Goal: Check status: Check status

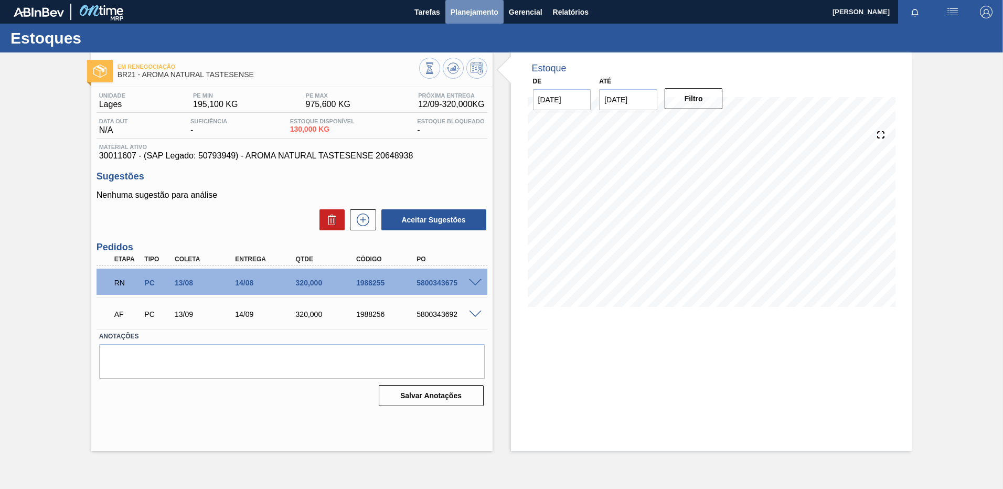
click at [458, 16] on span "Planejamento" at bounding box center [475, 12] width 48 height 13
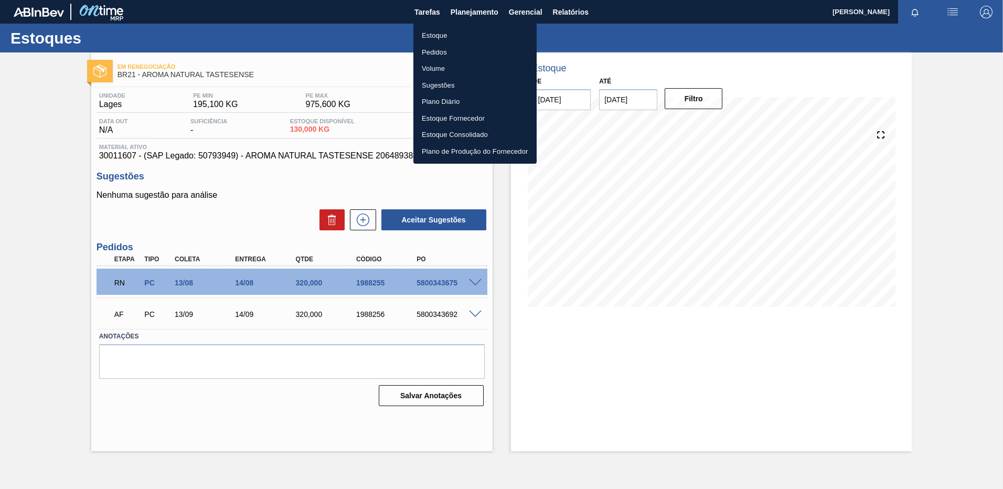
click at [456, 48] on li "Pedidos" at bounding box center [475, 52] width 123 height 17
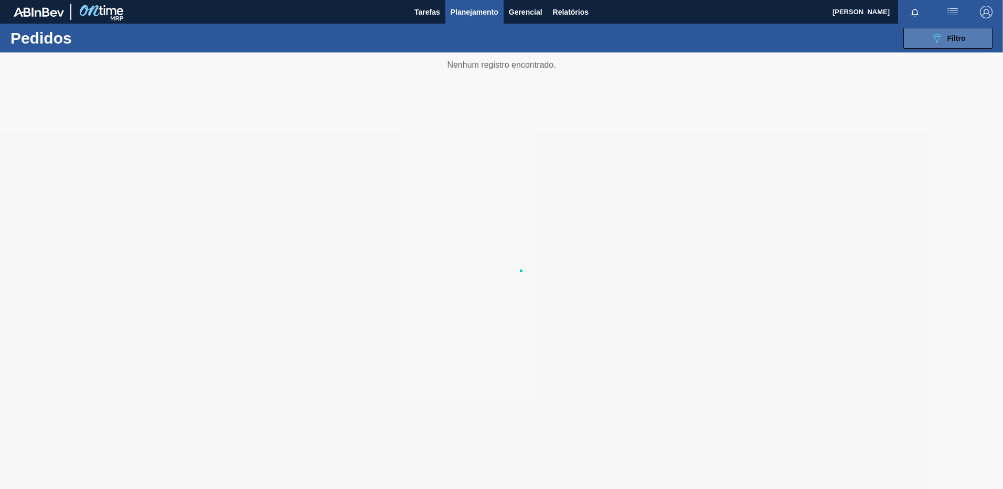
click at [957, 36] on span "Filtro" at bounding box center [957, 38] width 18 height 8
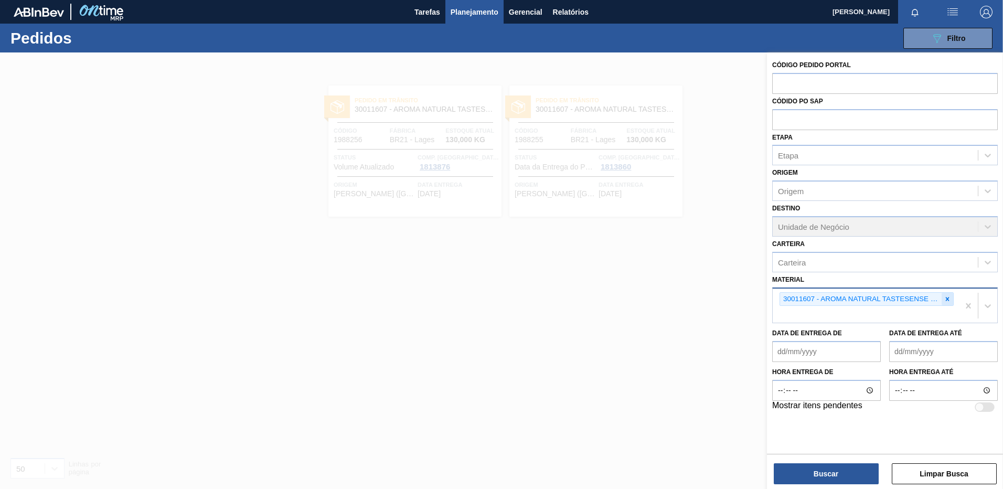
click at [948, 300] on icon at bounding box center [948, 299] width 4 height 4
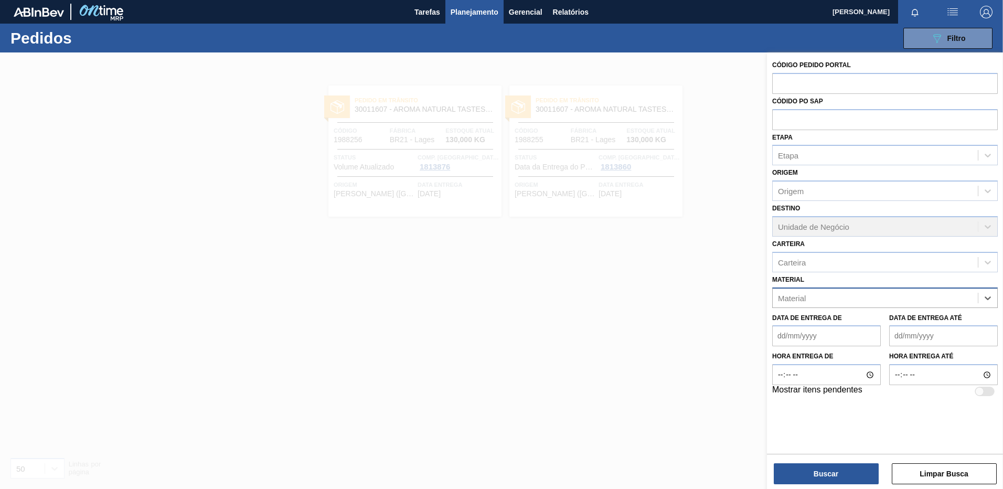
paste input "20005442"
type input "20005442"
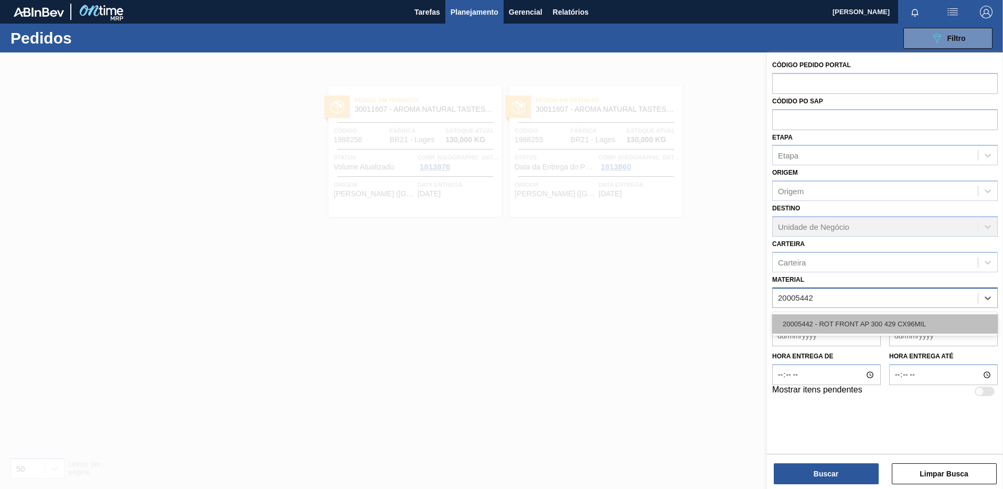
click at [871, 324] on div "20005442 - ROT FRONT AP 300 429 CX96MIL" at bounding box center [886, 323] width 226 height 19
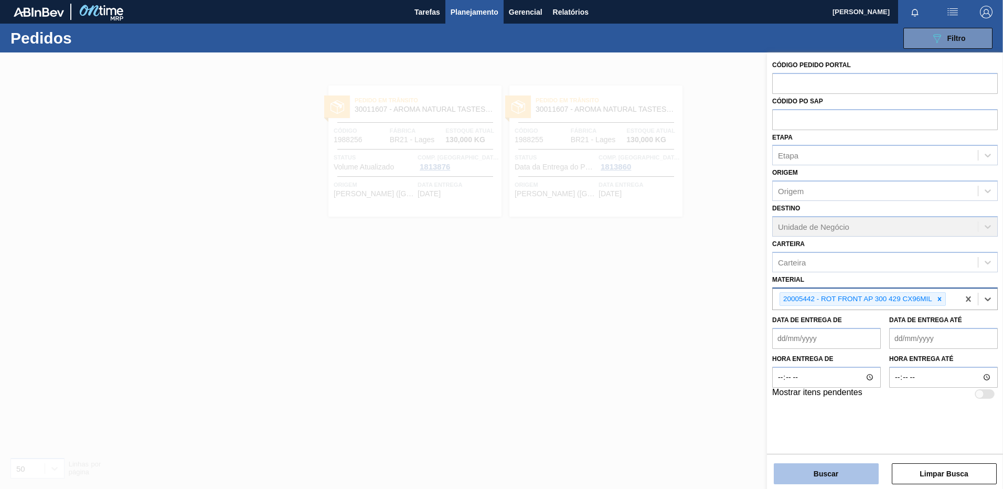
click at [848, 470] on button "Buscar" at bounding box center [826, 473] width 105 height 21
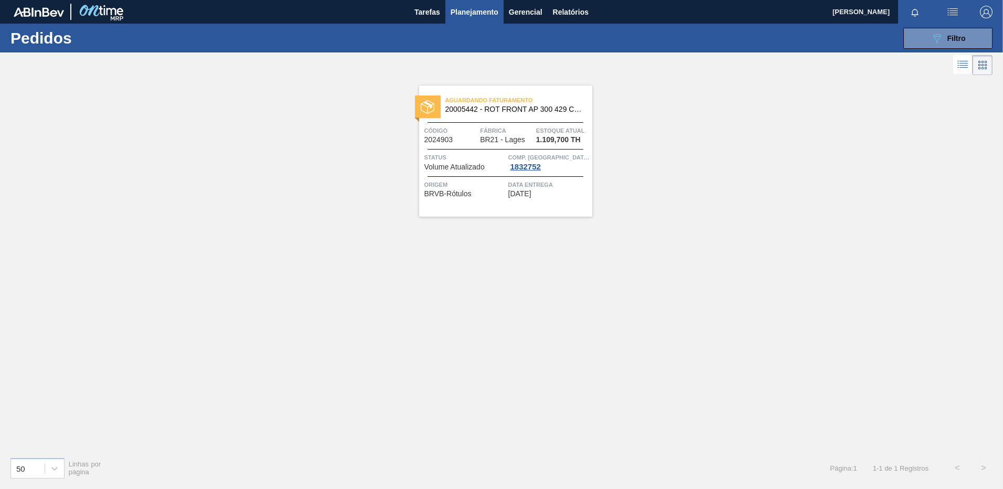
click at [479, 210] on div "Aguardando Faturamento 20005442 - ROT FRONT AP 300 429 CX96MIL Código 2024903 F…" at bounding box center [505, 151] width 173 height 131
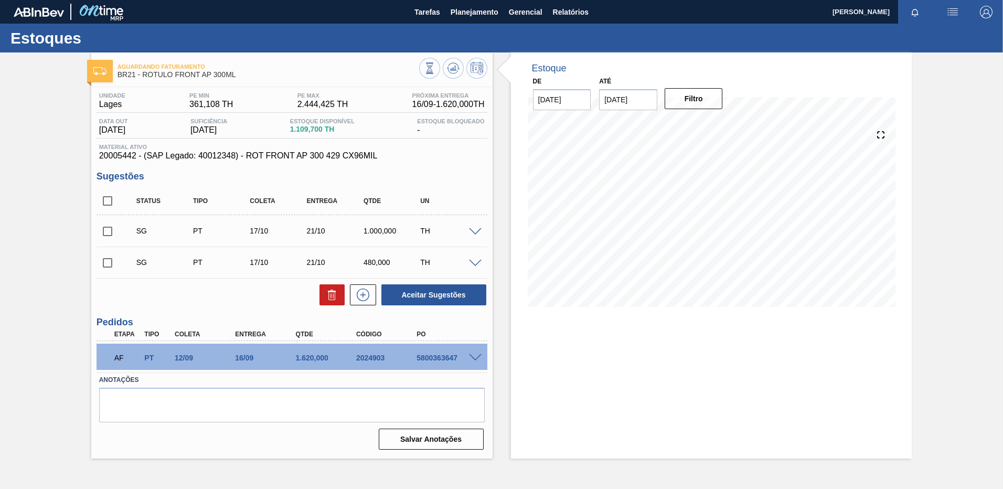
click at [553, 370] on div "Estoque De [DATE] Até [DATE] Filtro" at bounding box center [711, 255] width 401 height 406
click at [480, 14] on span "Planejamento" at bounding box center [475, 12] width 48 height 13
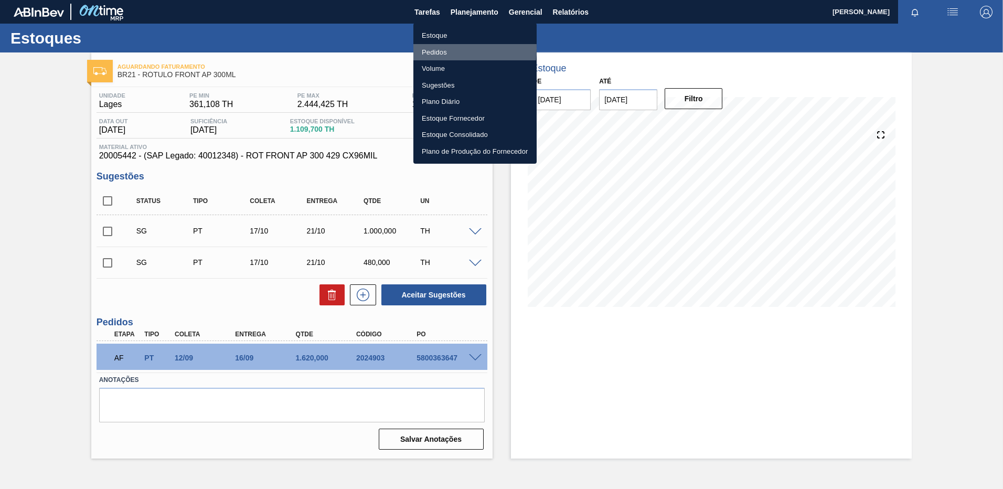
click at [436, 48] on li "Pedidos" at bounding box center [475, 52] width 123 height 17
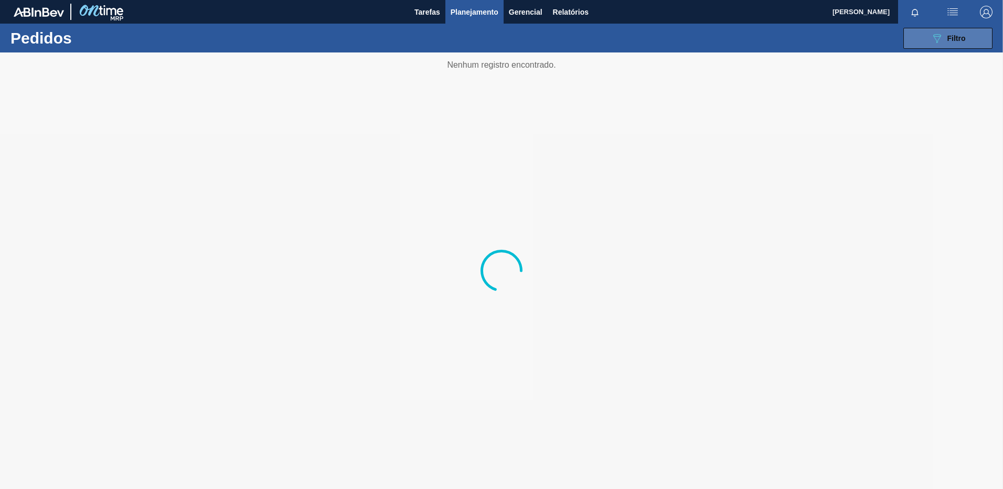
click at [945, 34] on div "089F7B8B-B2A5-4AFE-B5C0-19BA573D28AC Filtro" at bounding box center [948, 38] width 35 height 13
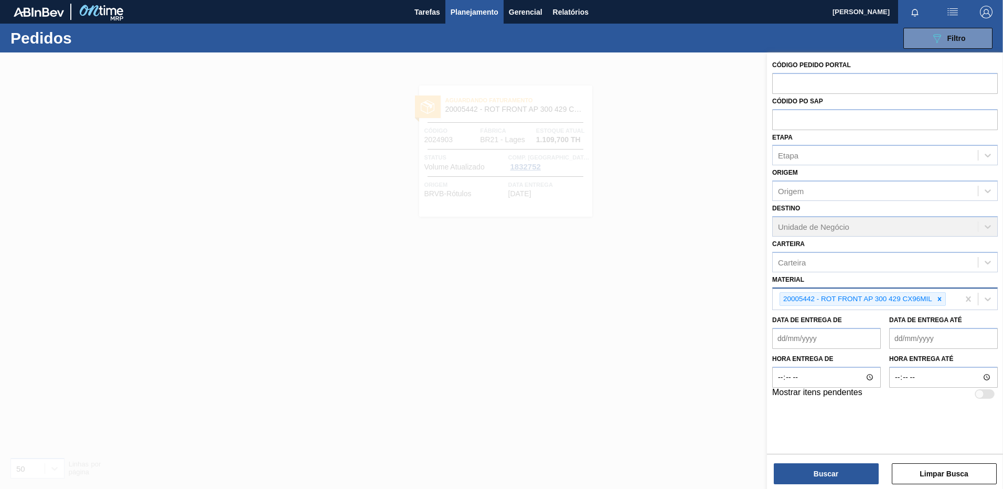
click at [942, 302] on icon at bounding box center [939, 298] width 7 height 7
paste input "30017226"
type input "30017226"
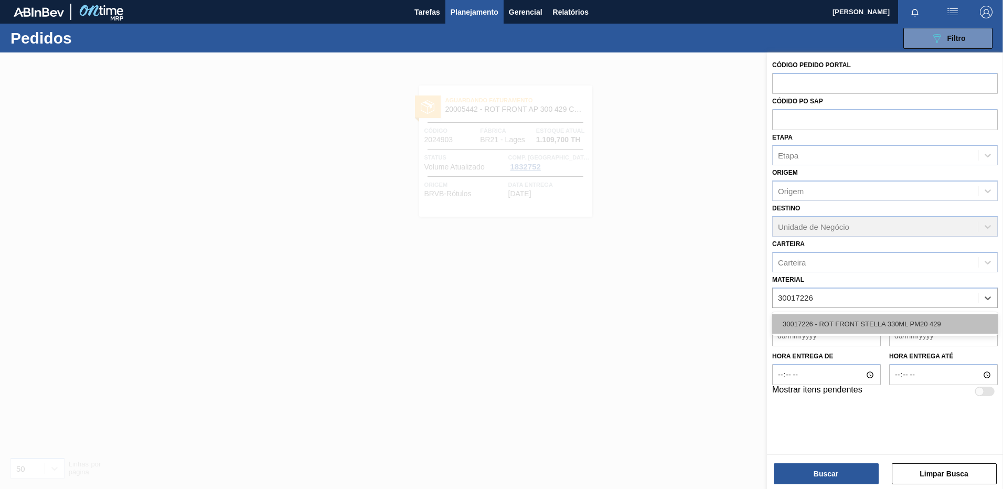
click at [898, 322] on div "30017226 - ROT FRONT STELLA 330ML PM20 429" at bounding box center [886, 323] width 226 height 19
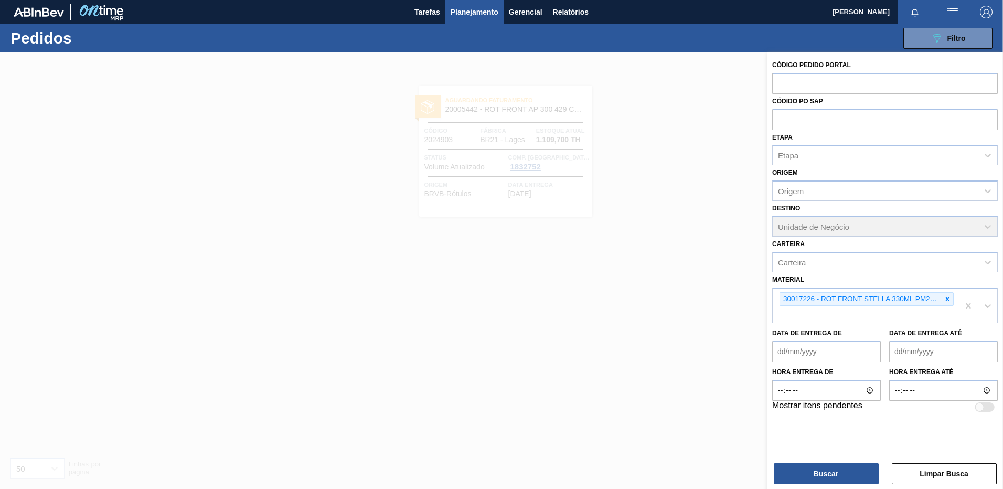
click at [849, 462] on div "Buscar Limpar Busca" at bounding box center [885, 468] width 236 height 29
click at [849, 470] on button "Buscar" at bounding box center [826, 473] width 105 height 21
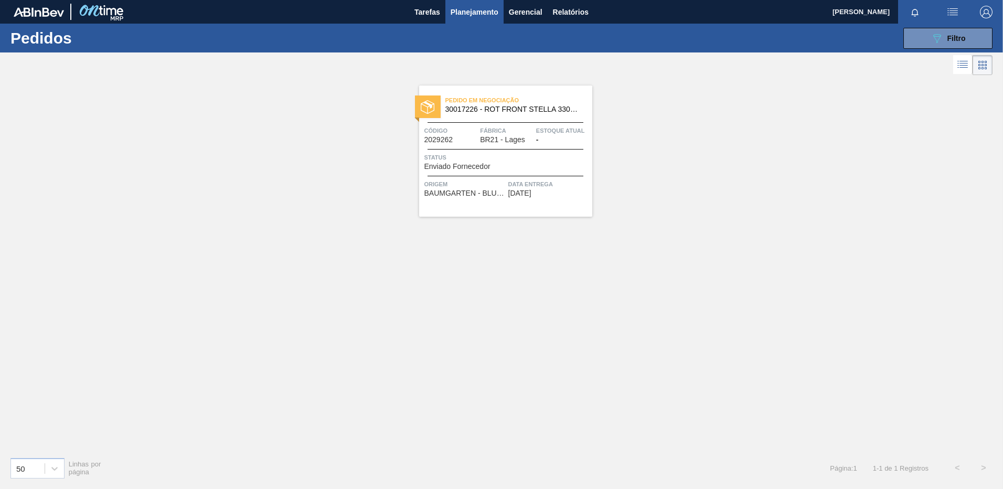
click at [532, 193] on span "[DATE]" at bounding box center [520, 193] width 23 height 8
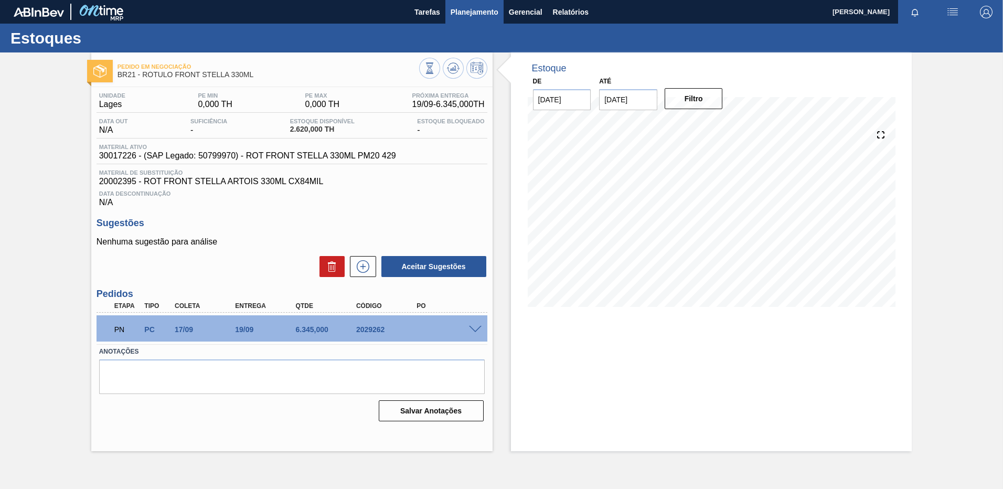
click at [491, 13] on span "Planejamento" at bounding box center [475, 12] width 48 height 13
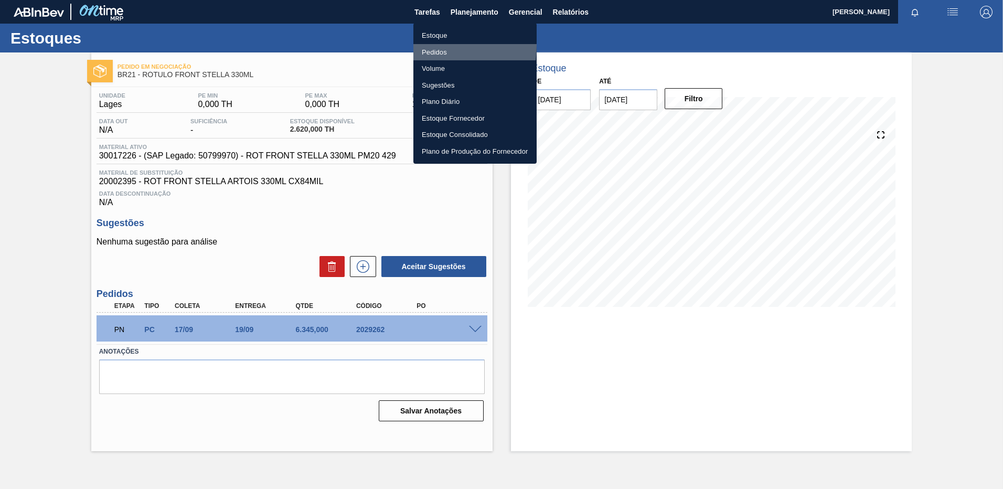
click at [424, 46] on li "Pedidos" at bounding box center [475, 52] width 123 height 17
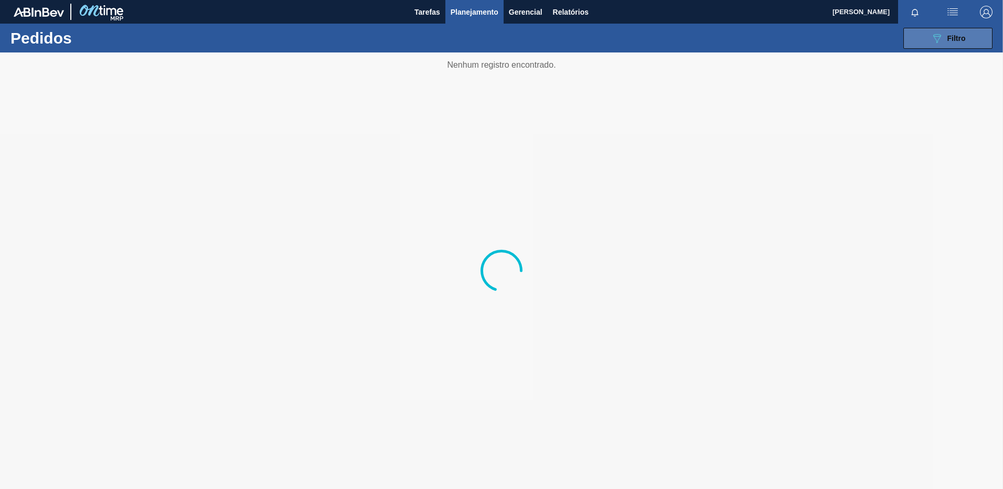
click at [975, 31] on button "089F7B8B-B2A5-4AFE-B5C0-19BA573D28AC Filtro" at bounding box center [948, 38] width 89 height 21
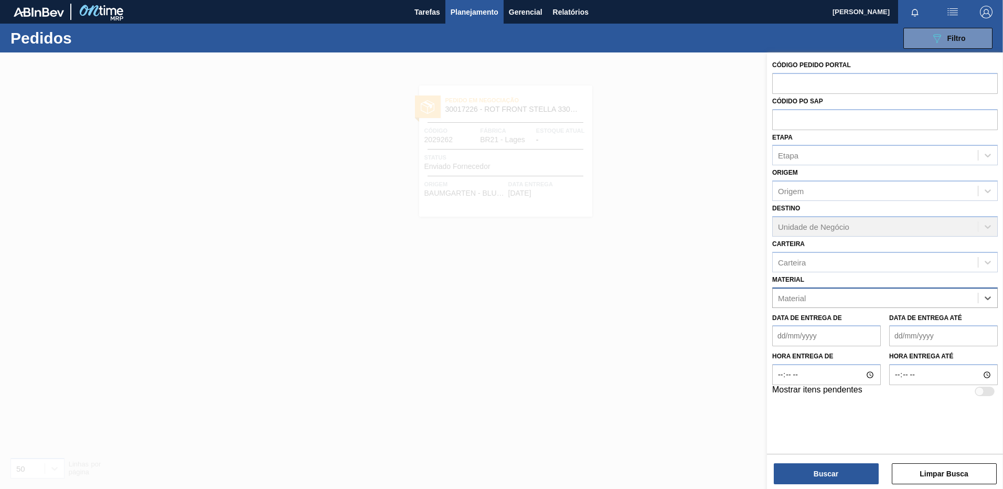
paste input "30018252"
type input "30018252"
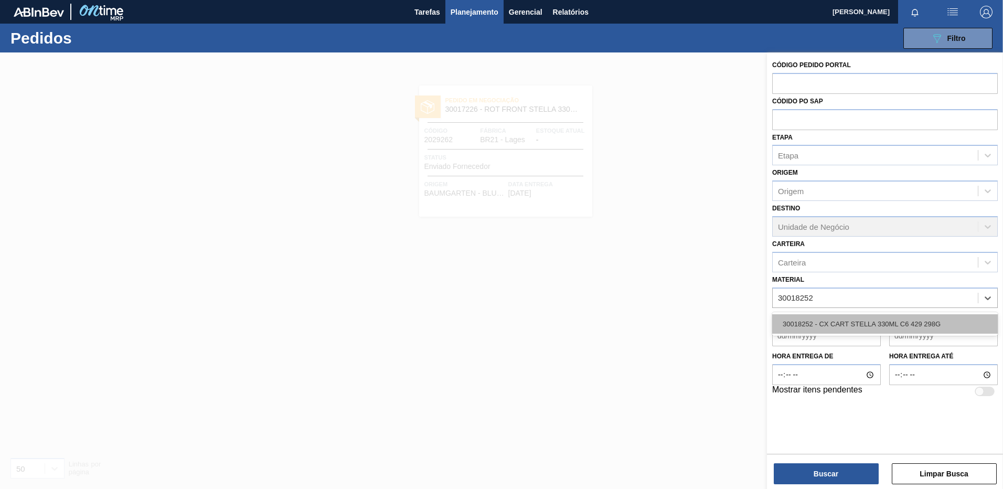
click at [914, 318] on div "30018252 - CX CART STELLA 330ML C6 429 298G" at bounding box center [886, 323] width 226 height 19
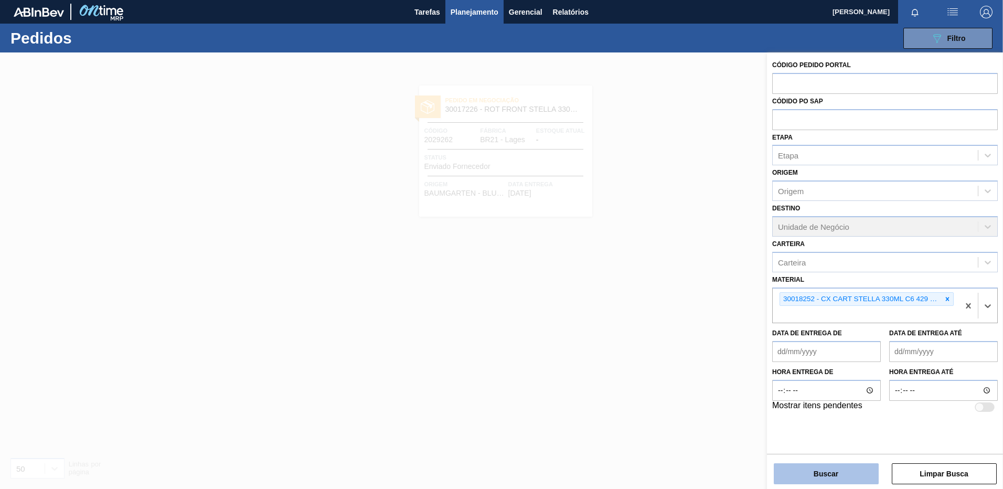
click at [825, 479] on button "Buscar" at bounding box center [826, 473] width 105 height 21
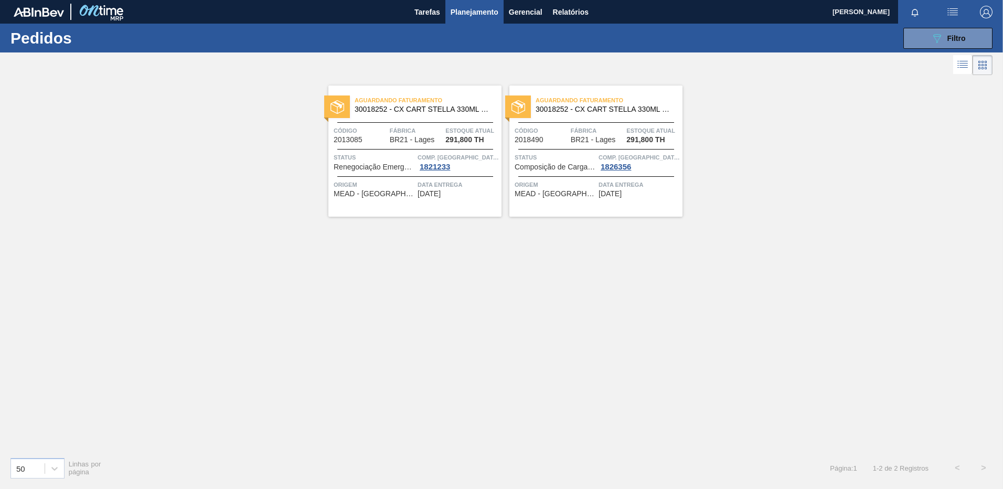
click at [419, 201] on div "Aguardando Faturamento 30018252 - CX CART STELLA 330ML C6 429 298G Código 20130…" at bounding box center [415, 151] width 173 height 131
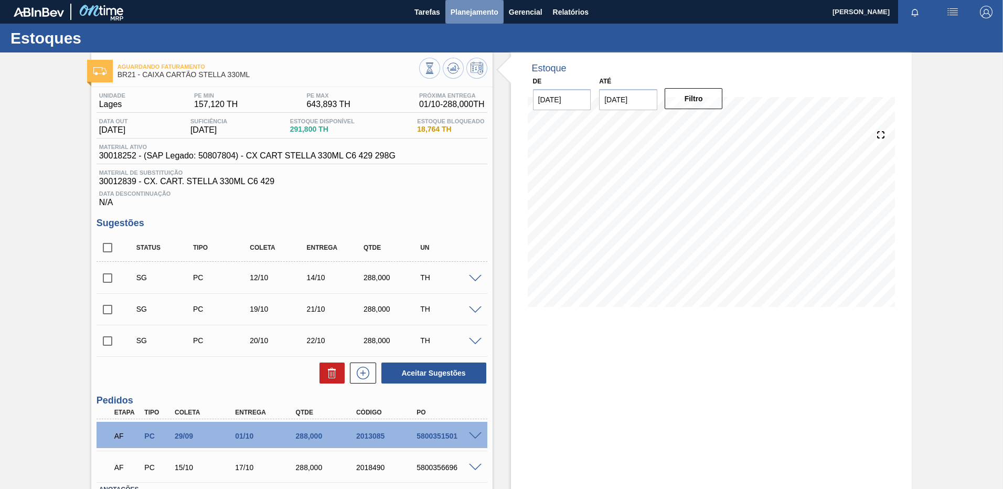
click at [466, 14] on span "Planejamento" at bounding box center [475, 12] width 48 height 13
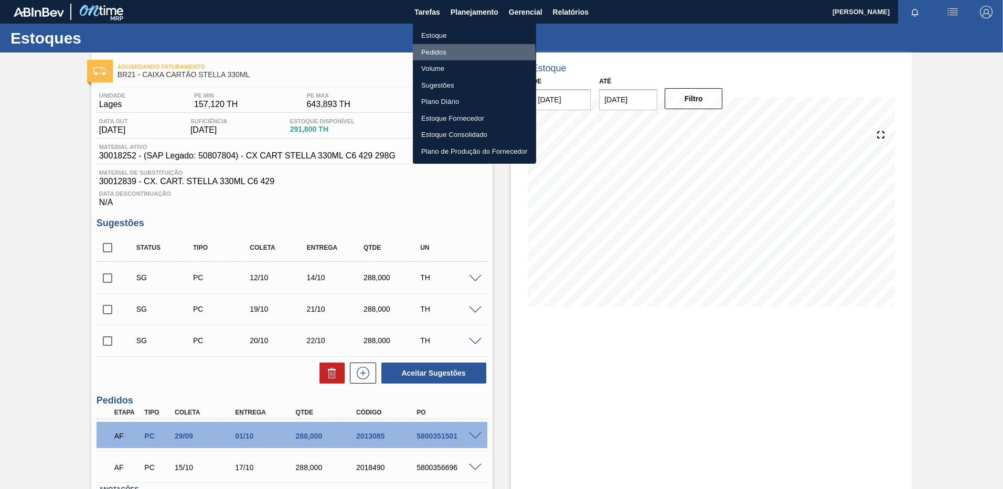
click at [428, 55] on li "Pedidos" at bounding box center [474, 52] width 123 height 17
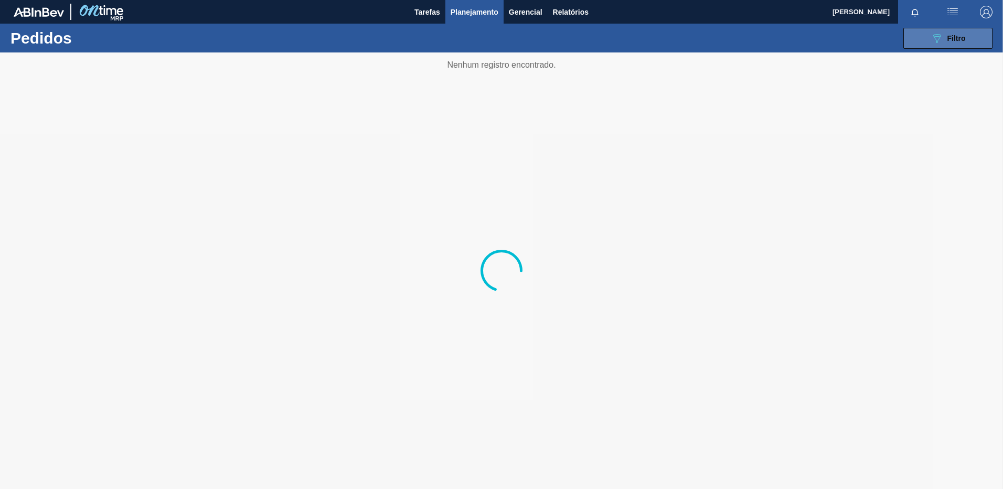
click at [939, 47] on button "089F7B8B-B2A5-4AFE-B5C0-19BA573D28AC Filtro" at bounding box center [948, 38] width 89 height 21
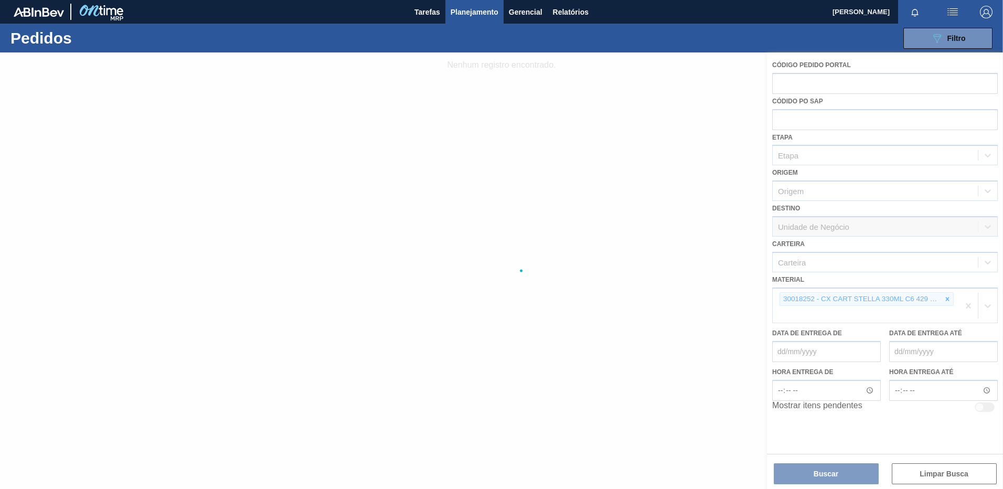
click at [958, 305] on div at bounding box center [501, 270] width 1003 height 437
click at [970, 304] on div at bounding box center [501, 270] width 1003 height 437
click at [970, 308] on div at bounding box center [501, 270] width 1003 height 437
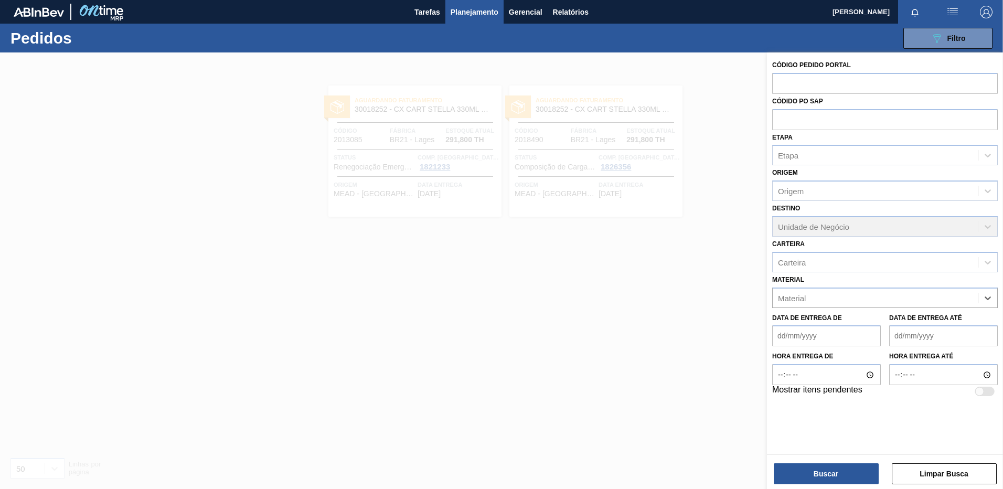
paste input "30017226"
type input "30017226"
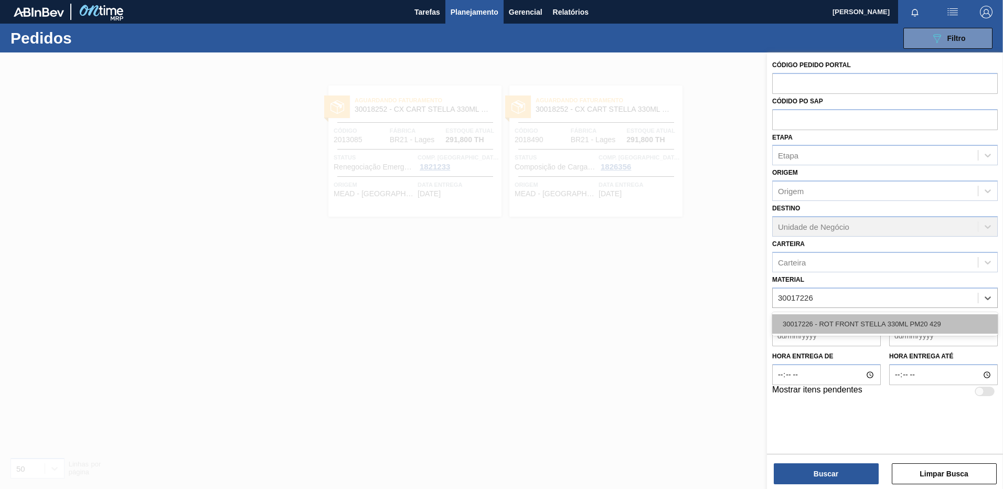
click at [865, 316] on div "30017226 - ROT FRONT STELLA 330ML PM20 429" at bounding box center [886, 323] width 226 height 19
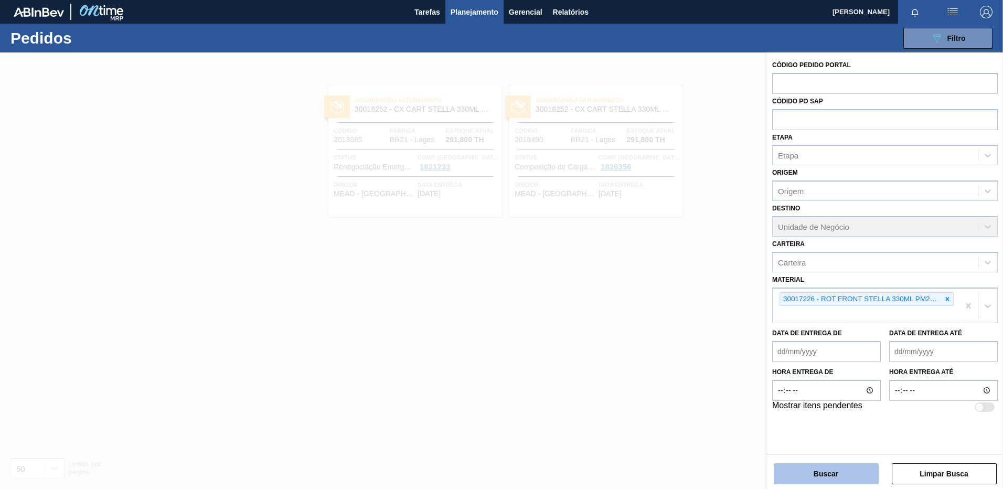
click at [831, 472] on button "Buscar" at bounding box center [826, 473] width 105 height 21
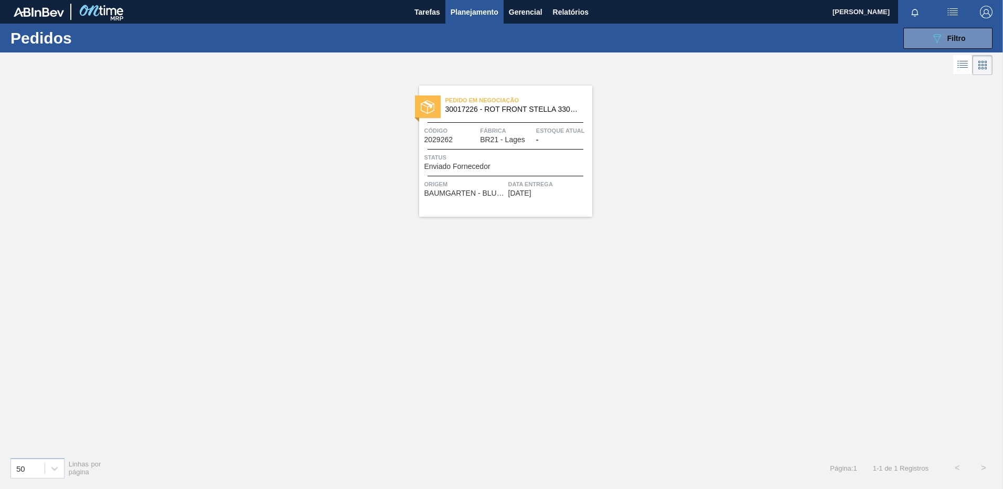
click at [577, 186] on span "Data entrega" at bounding box center [549, 184] width 81 height 10
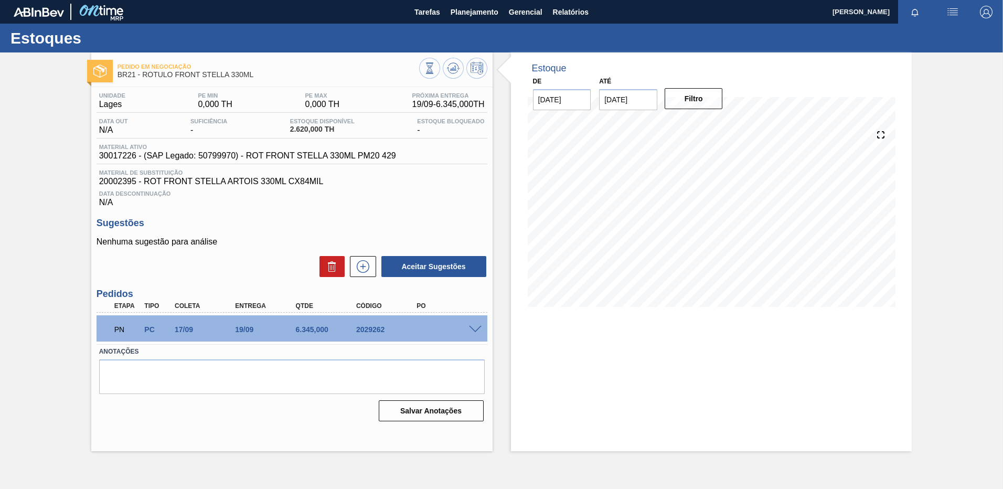
click at [546, 385] on div "Estoque De [DATE] Até [DATE] Filtro" at bounding box center [711, 251] width 401 height 399
click at [466, 12] on span "Planejamento" at bounding box center [475, 12] width 48 height 13
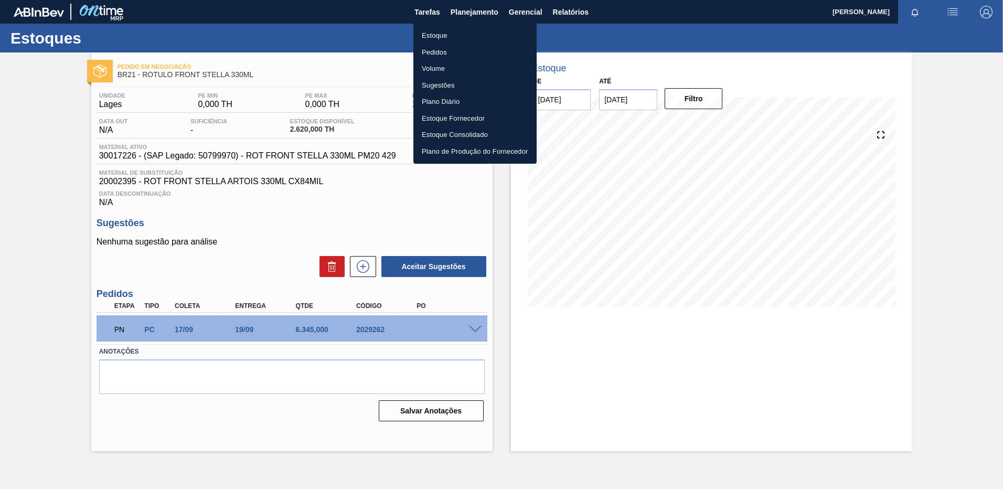
click at [446, 55] on li "Pedidos" at bounding box center [475, 52] width 123 height 17
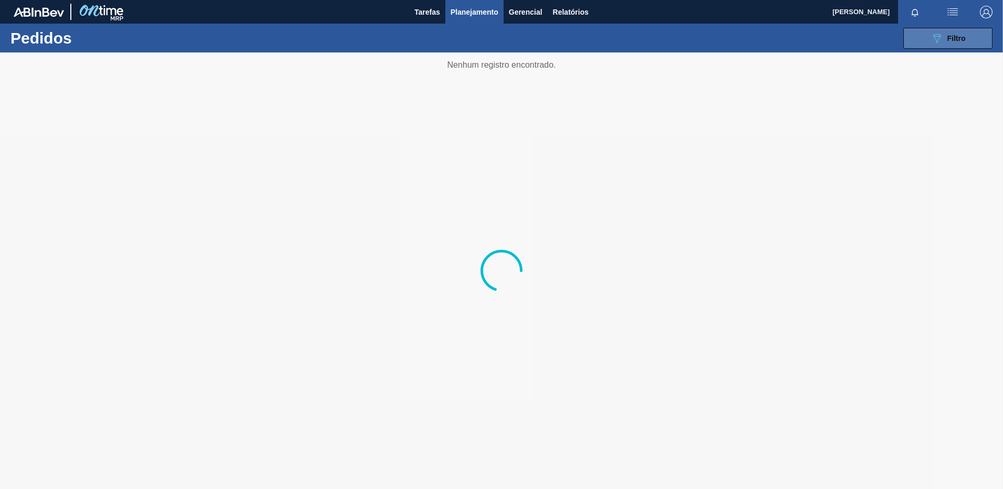
click at [964, 38] on span "Filtro" at bounding box center [957, 38] width 18 height 8
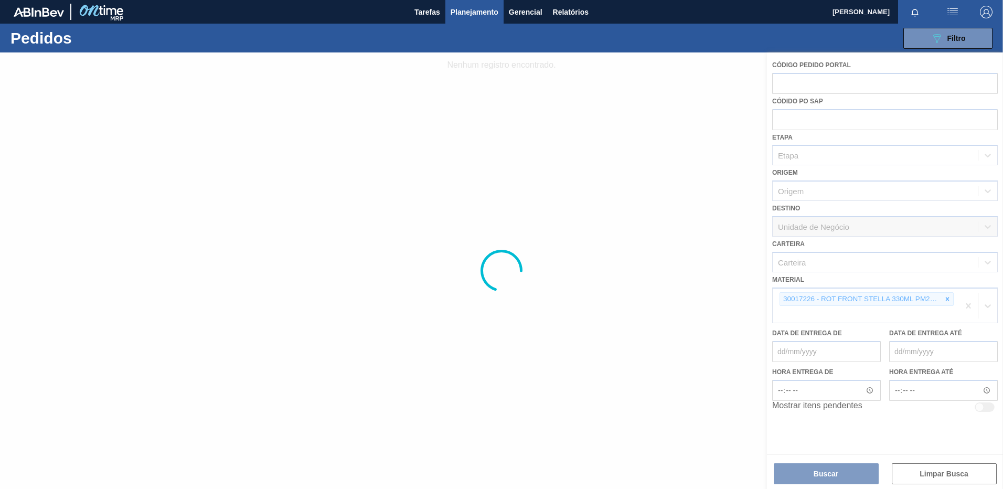
drag, startPoint x: 961, startPoint y: 300, endPoint x: 968, endPoint y: 305, distance: 8.9
click at [962, 301] on div at bounding box center [501, 270] width 1003 height 437
click at [968, 305] on div at bounding box center [501, 270] width 1003 height 437
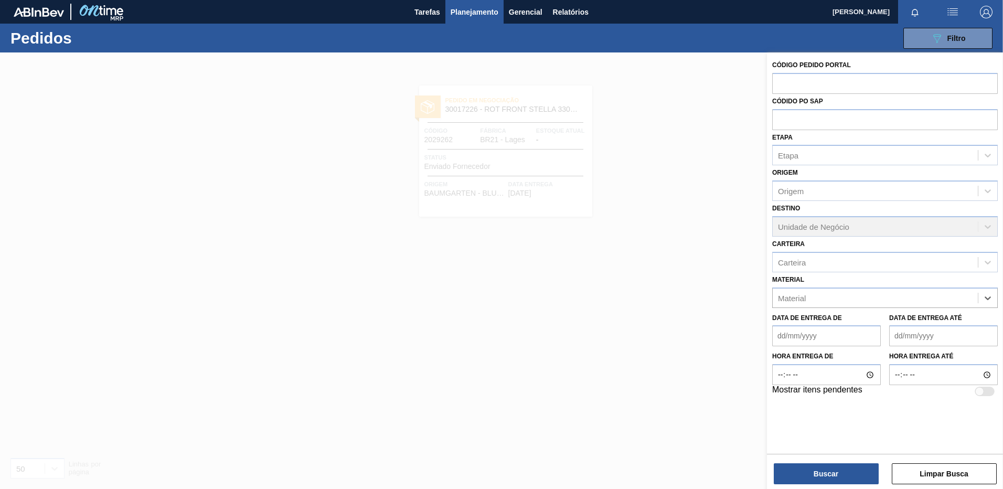
paste input "30017090"
type input "30017090"
click at [864, 329] on div "30017090 - ROT BACK STELLA 330ML 429" at bounding box center [886, 323] width 226 height 19
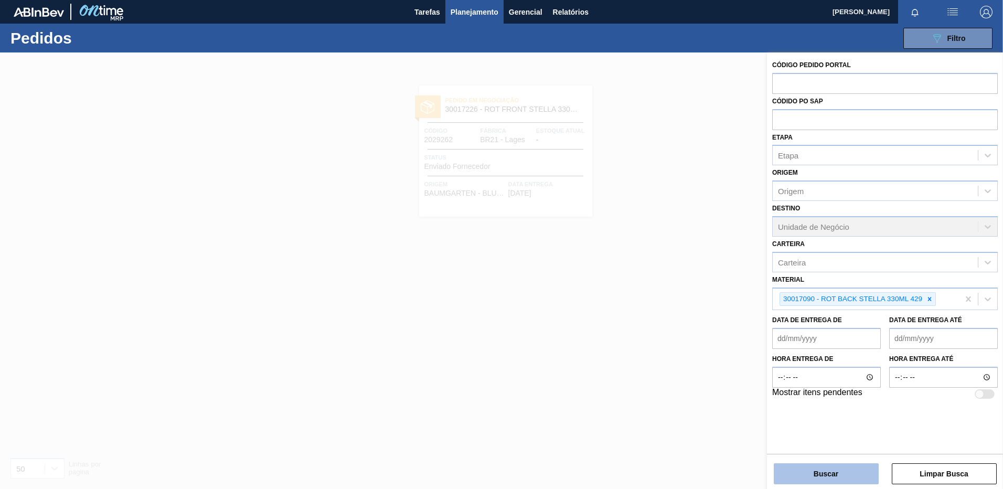
click at [829, 475] on button "Buscar" at bounding box center [826, 473] width 105 height 21
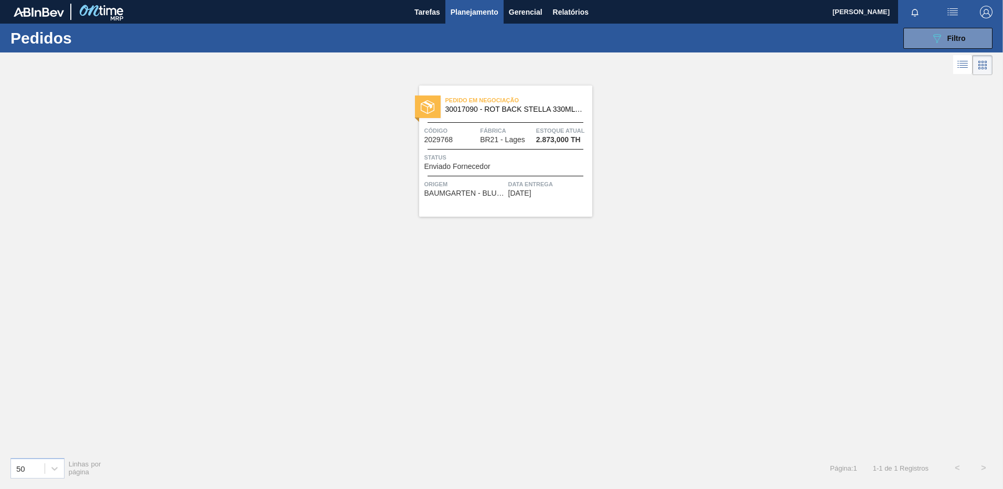
click at [519, 191] on span "[DATE]" at bounding box center [520, 193] width 23 height 8
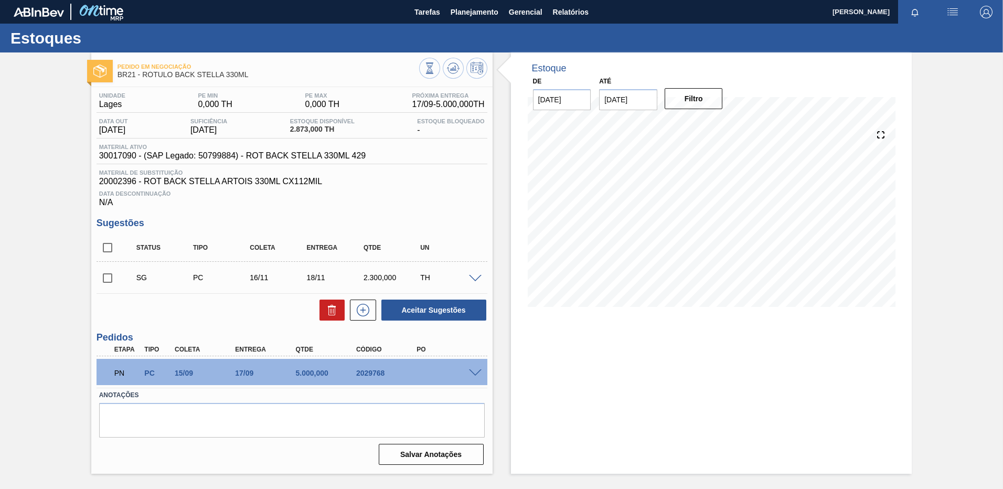
click at [592, 431] on div "Estoque De [DATE] Até [DATE] Filtro" at bounding box center [711, 262] width 401 height 421
click at [475, 14] on span "Planejamento" at bounding box center [475, 12] width 48 height 13
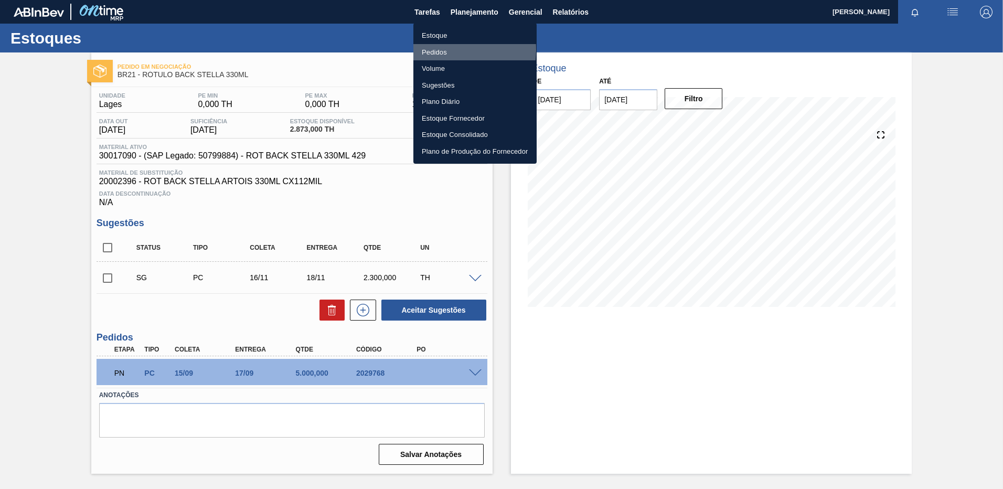
click at [444, 49] on li "Pedidos" at bounding box center [475, 52] width 123 height 17
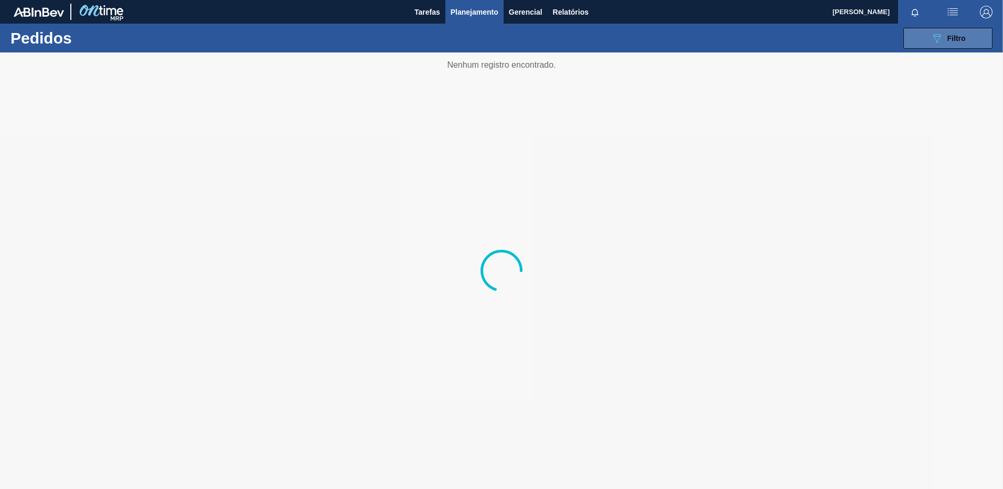
click at [966, 41] on button "089F7B8B-B2A5-4AFE-B5C0-19BA573D28AC Filtro" at bounding box center [948, 38] width 89 height 21
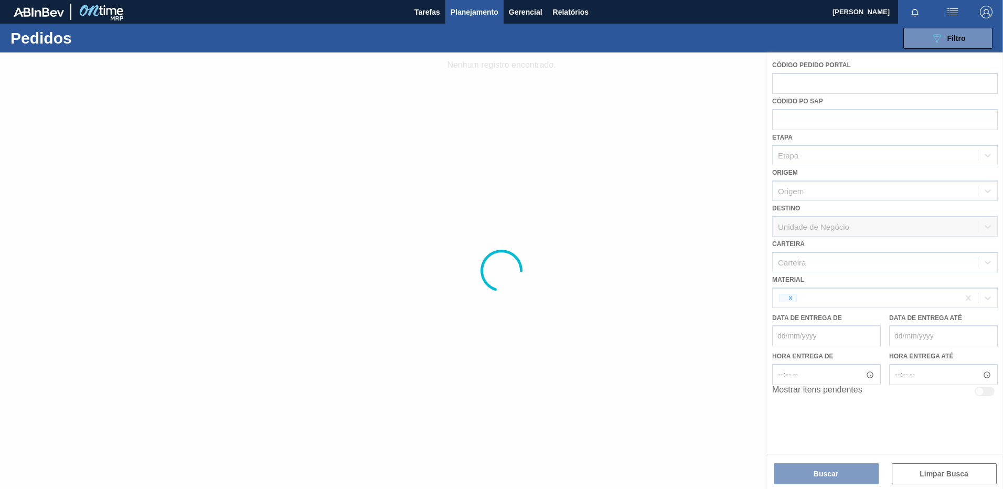
drag, startPoint x: 925, startPoint y: 279, endPoint x: 925, endPoint y: 259, distance: 19.9
click at [925, 278] on div at bounding box center [501, 270] width 1003 height 437
click at [925, 259] on div at bounding box center [501, 270] width 1003 height 437
click at [930, 302] on div at bounding box center [501, 270] width 1003 height 437
click at [965, 301] on div at bounding box center [501, 270] width 1003 height 437
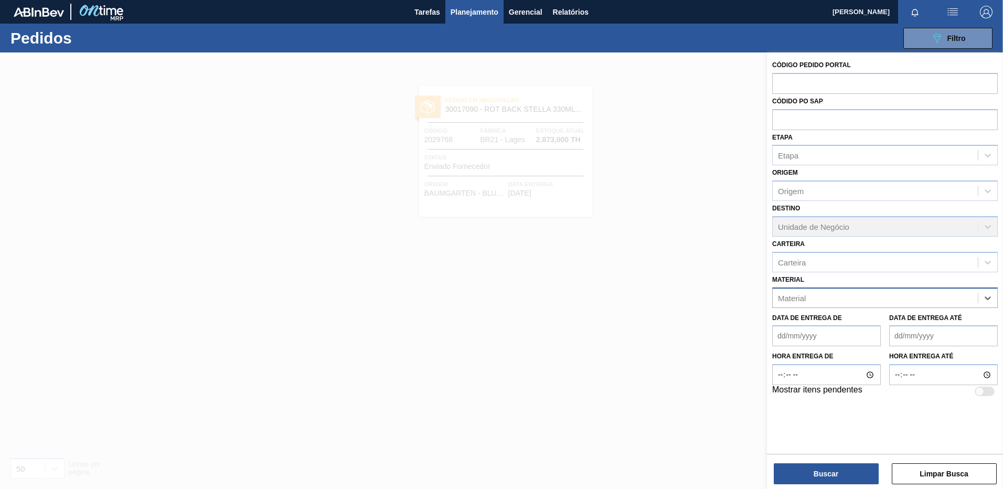
paste input "30017159"
type input "30017159"
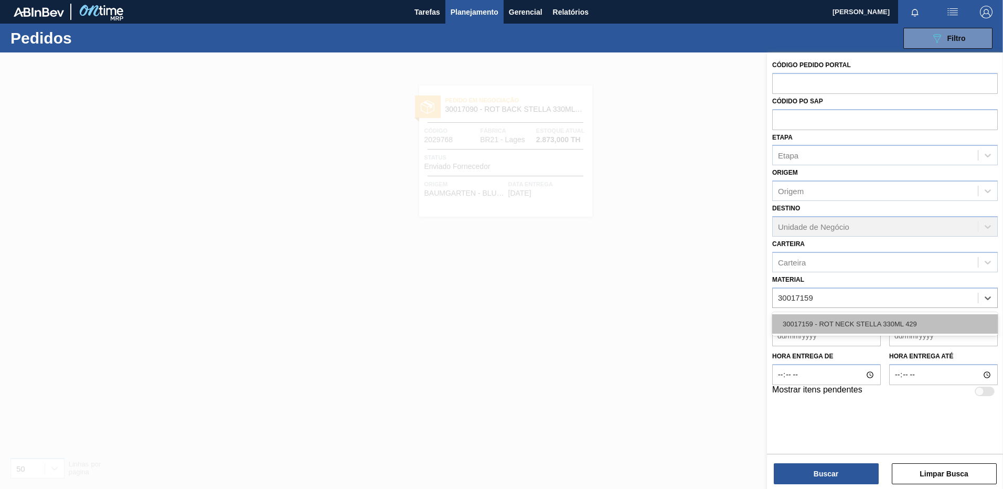
click at [883, 323] on div "30017159 - ROT NECK STELLA 330ML 429" at bounding box center [886, 323] width 226 height 19
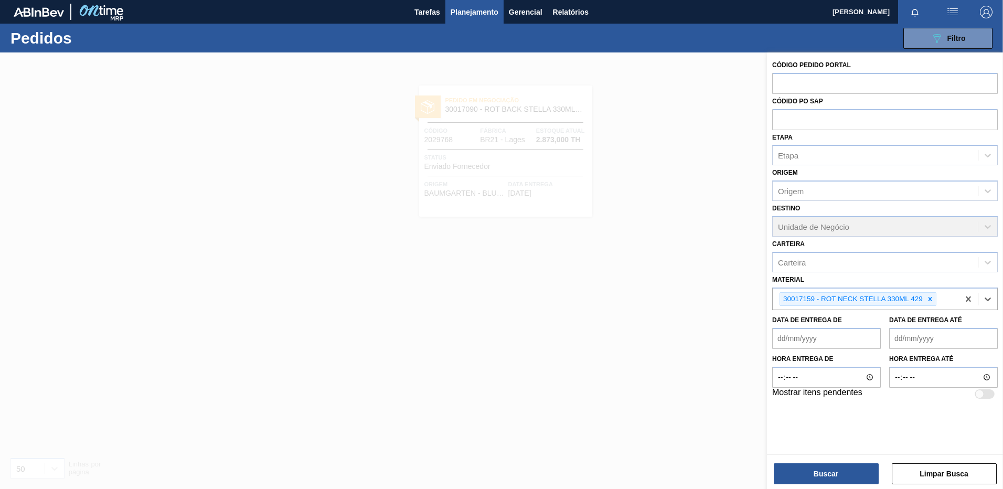
click at [847, 462] on div "Buscar Limpar Busca" at bounding box center [885, 468] width 236 height 29
click at [844, 469] on button "Buscar" at bounding box center [826, 473] width 105 height 21
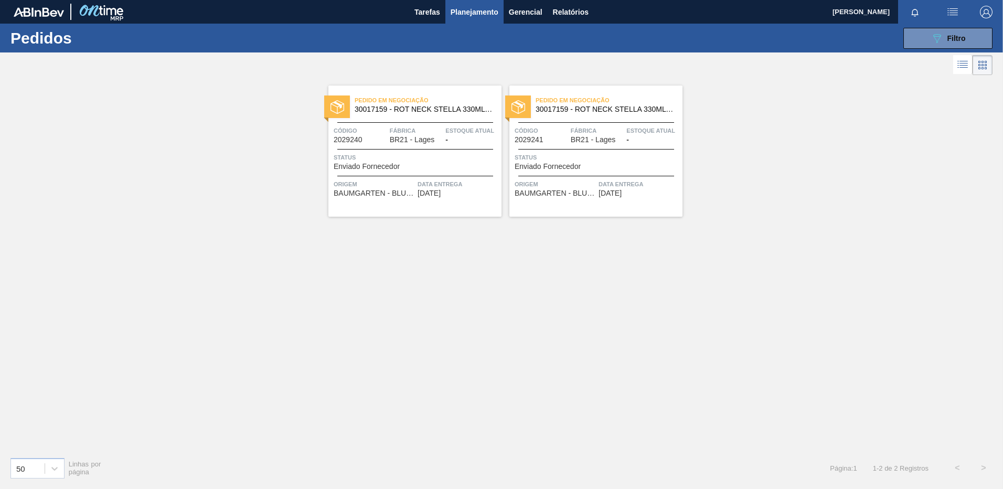
click at [437, 211] on div "Pedido em Negociação 30017159 - ROT NECK STELLA 330ML 429 Código 2029240 Fábric…" at bounding box center [415, 151] width 173 height 131
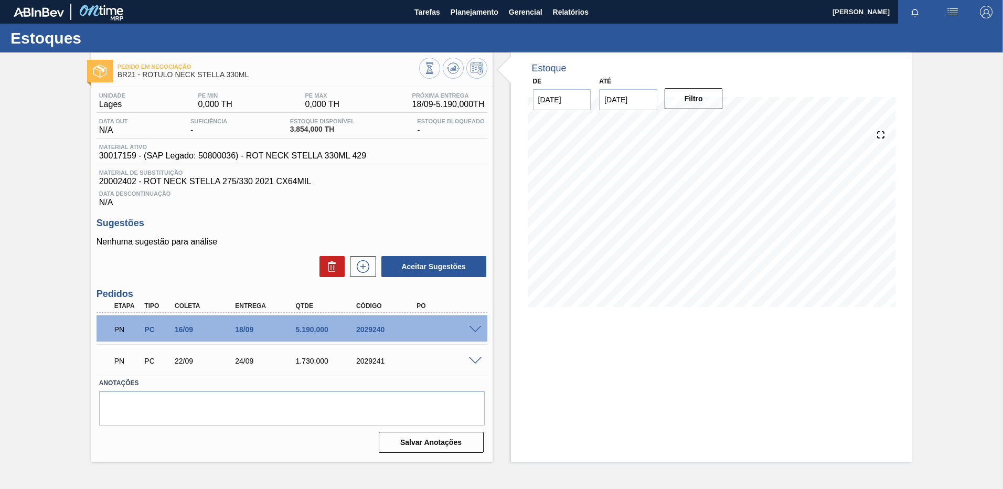
click at [572, 391] on div "Estoque De [DATE] Até [DATE] Filtro" at bounding box center [711, 256] width 401 height 409
click at [462, 12] on span "Planejamento" at bounding box center [475, 12] width 48 height 13
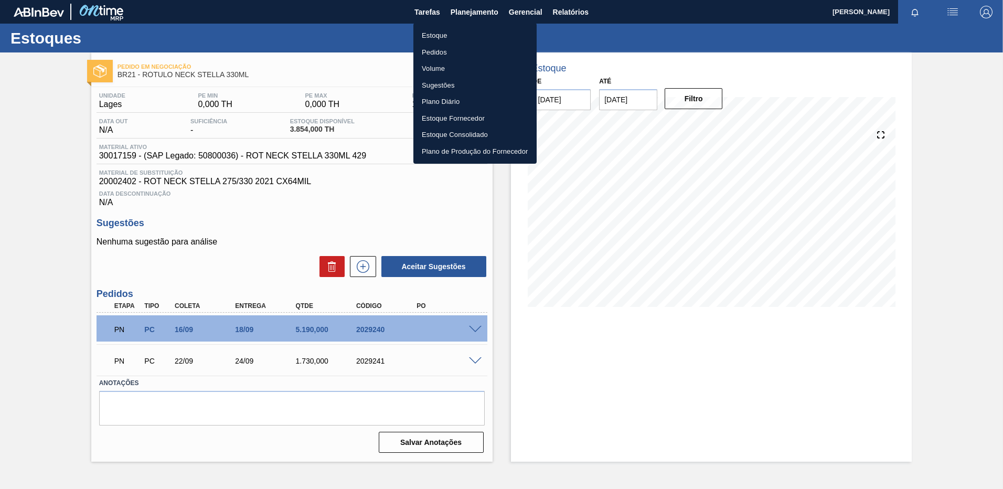
click at [429, 49] on li "Pedidos" at bounding box center [475, 52] width 123 height 17
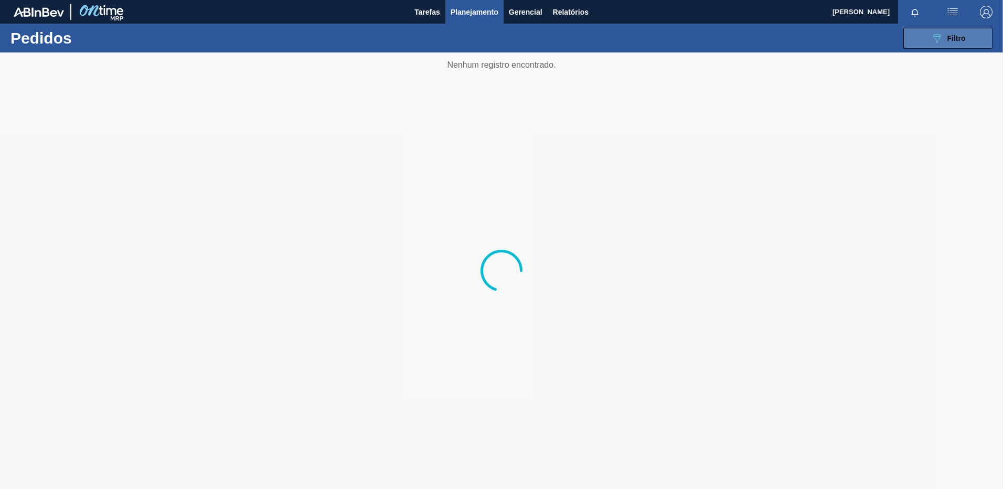
click at [918, 40] on button "089F7B8B-B2A5-4AFE-B5C0-19BA573D28AC Filtro" at bounding box center [948, 38] width 89 height 21
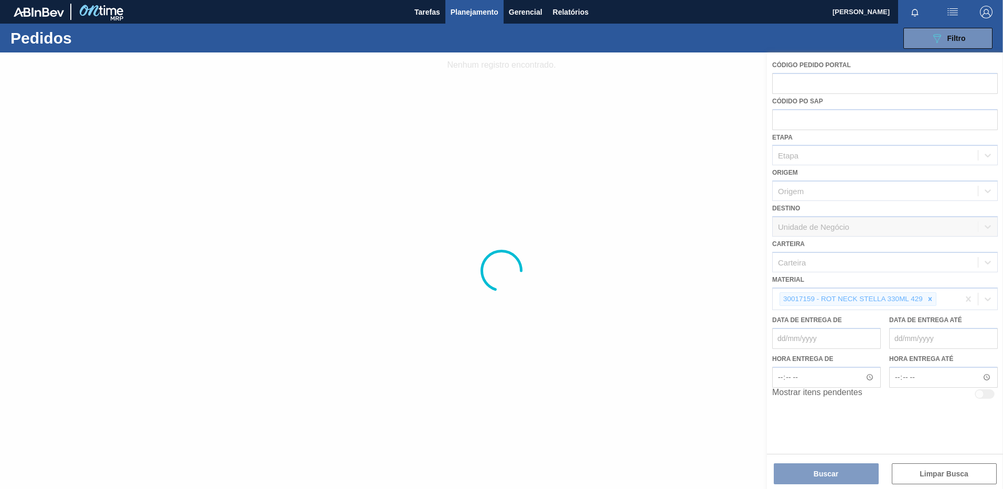
click at [968, 299] on div at bounding box center [501, 270] width 1003 height 437
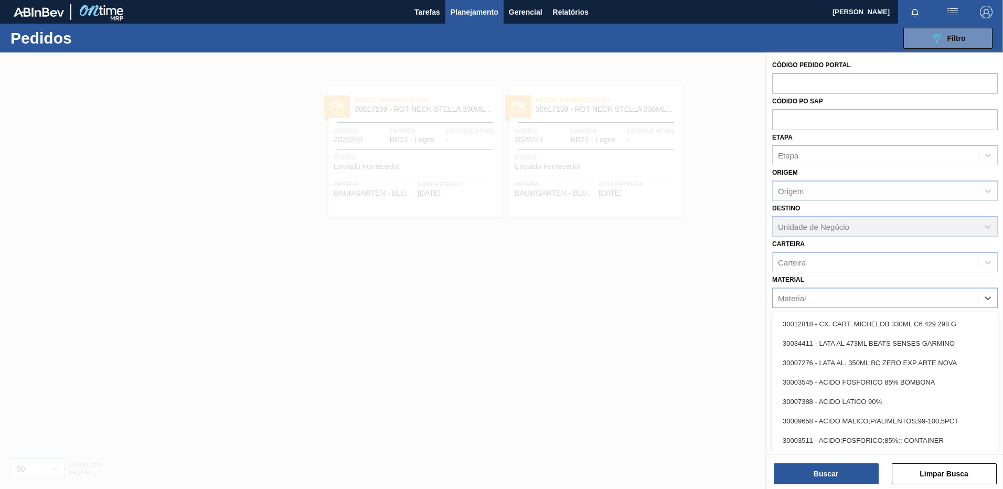
click at [968, 299] on div "Material" at bounding box center [875, 297] width 205 height 15
paste input "30033934"
type input "30033934"
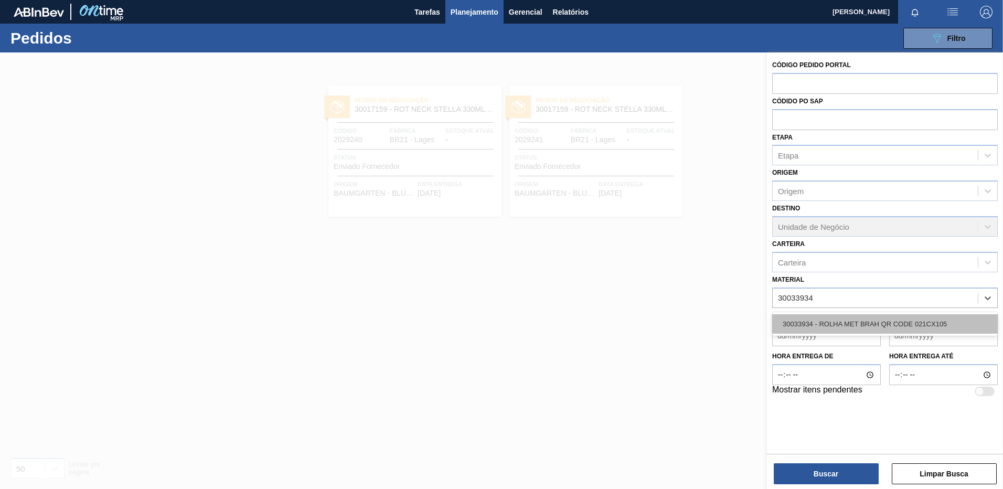
click at [879, 325] on div "30033934 - ROLHA MET BRAH QR CODE 021CX105" at bounding box center [886, 323] width 226 height 19
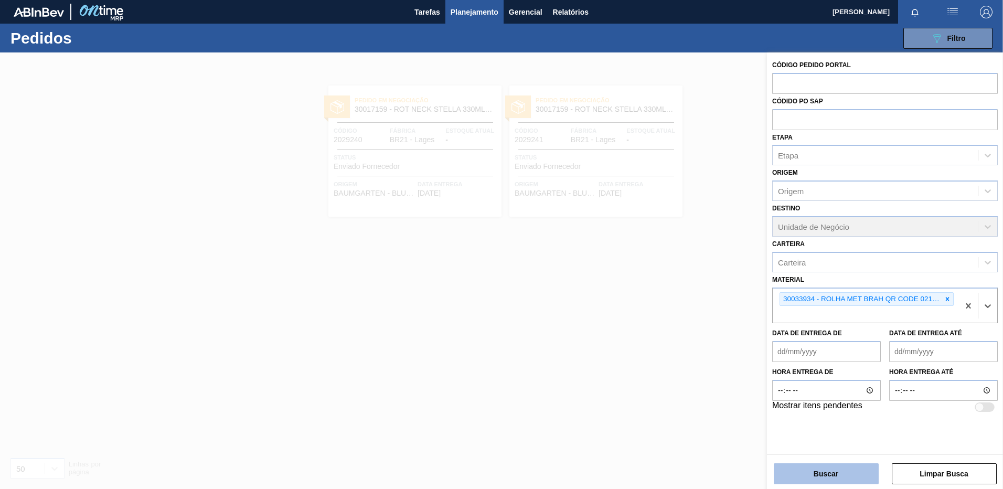
click at [834, 478] on button "Buscar" at bounding box center [826, 473] width 105 height 21
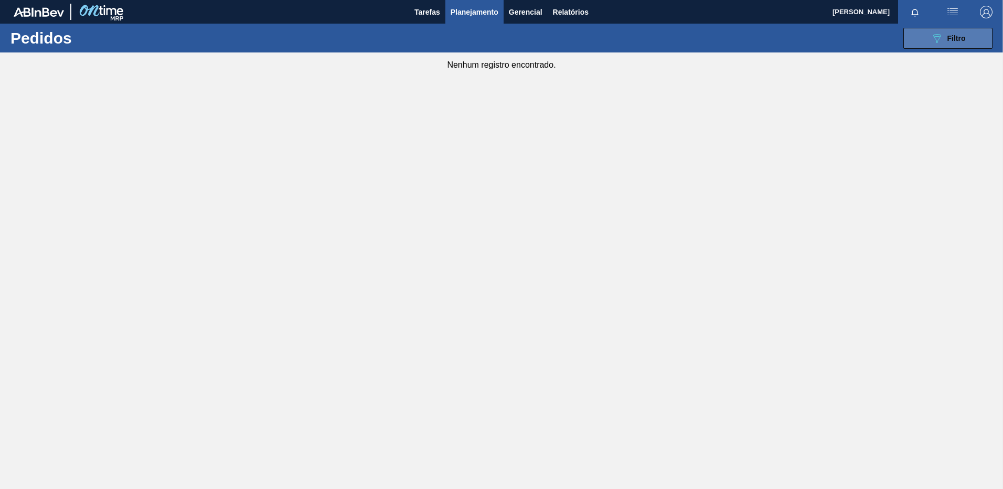
click at [940, 43] on icon "089F7B8B-B2A5-4AFE-B5C0-19BA573D28AC" at bounding box center [937, 38] width 13 height 13
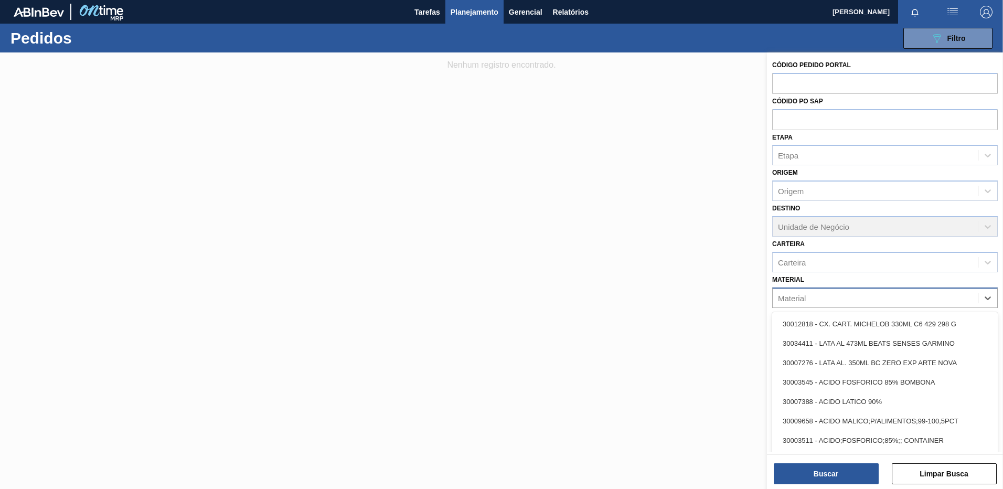
click at [811, 303] on div "Material" at bounding box center [875, 297] width 205 height 15
paste input "30018294"
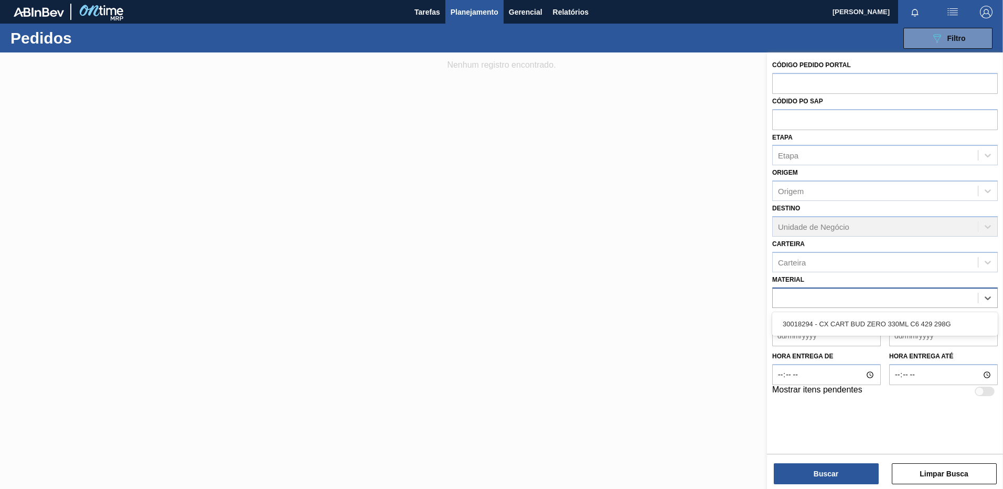
type input "30018294"
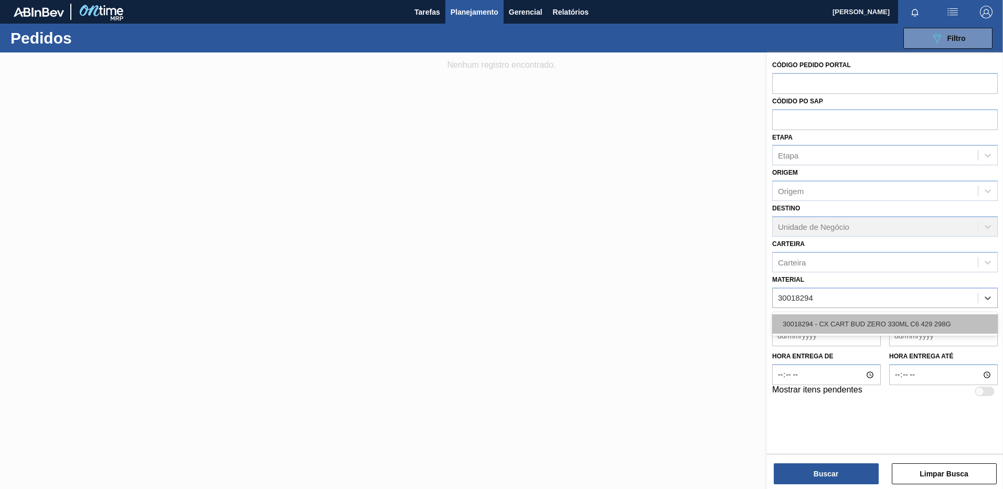
click at [838, 331] on div "30018294 - CX CART BUD ZERO 330ML C6 429 298G" at bounding box center [886, 323] width 226 height 19
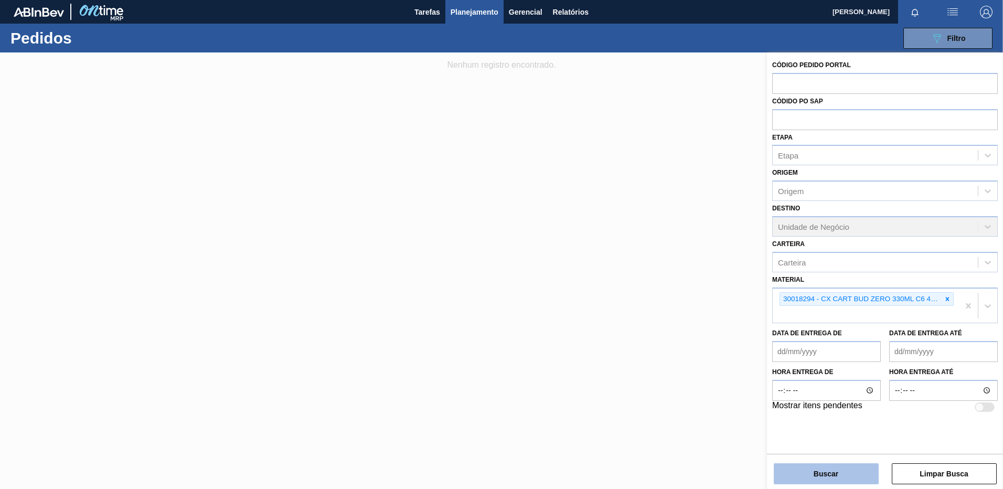
click at [838, 470] on button "Buscar" at bounding box center [826, 473] width 105 height 21
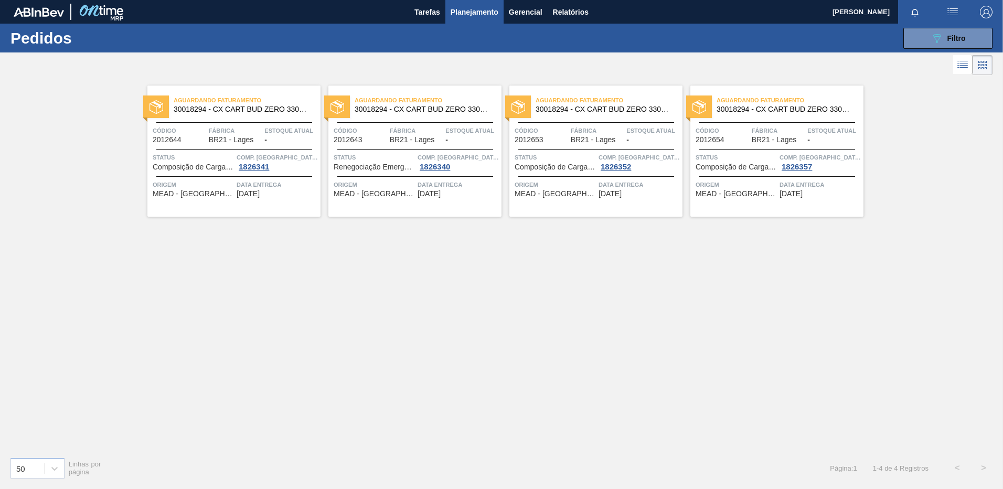
click at [250, 196] on span "[DATE]" at bounding box center [248, 194] width 23 height 8
